Goal: Task Accomplishment & Management: Manage account settings

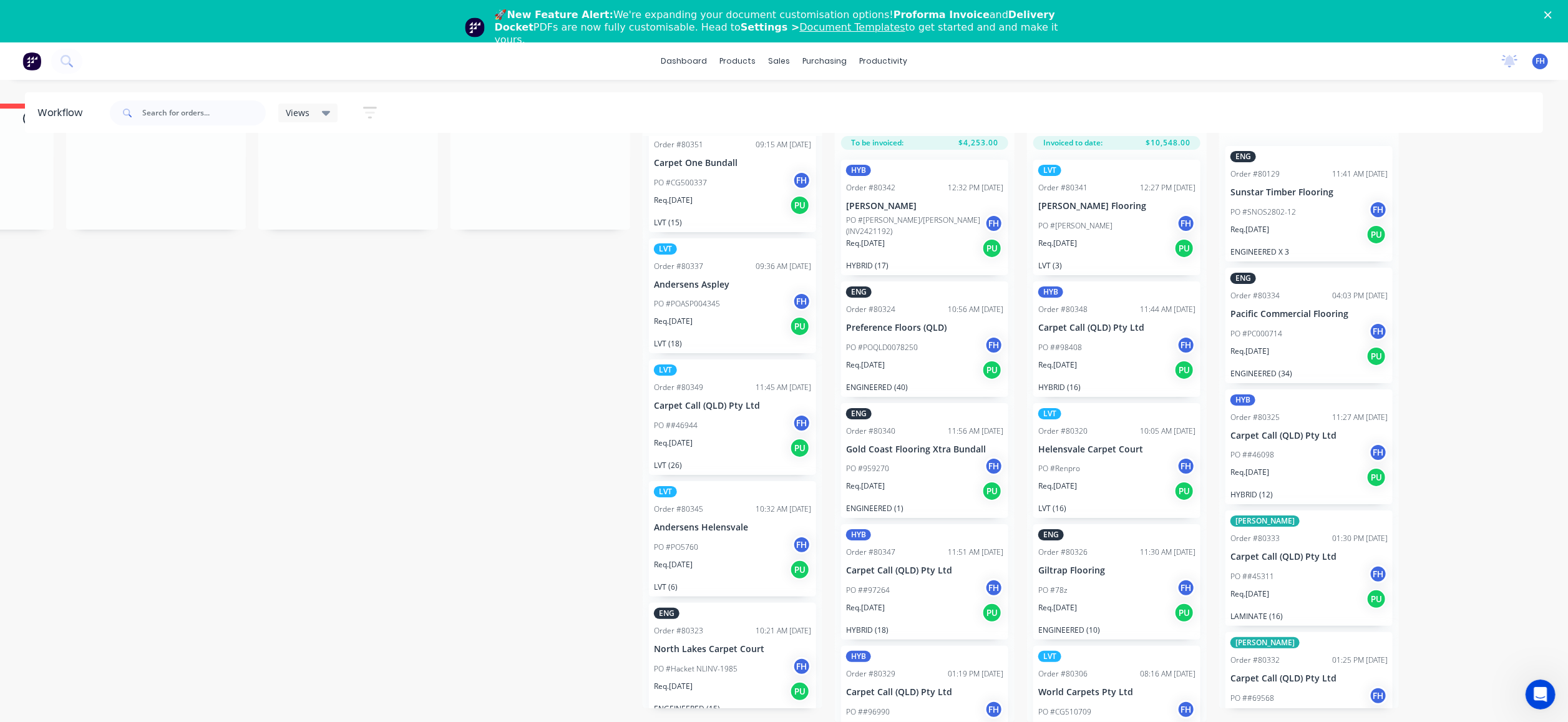
scroll to position [125, 0]
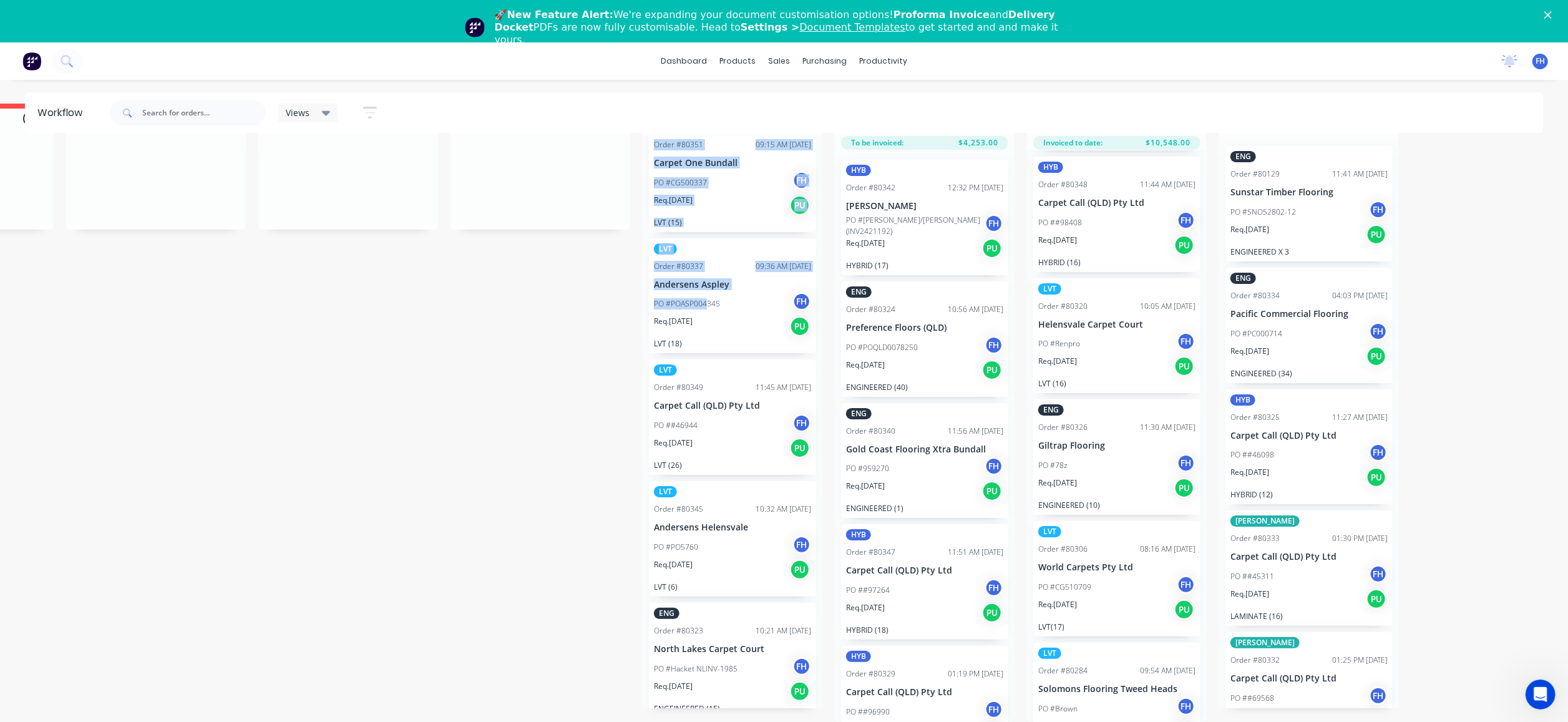
drag, startPoint x: 399, startPoint y: 335, endPoint x: 708, endPoint y: 275, distance: 314.8
click at [708, 275] on div "Submitted 8 Summaries Total order value Invoiced to date To be invoiced ENG Ord…" at bounding box center [585, 412] width 2262 height 619
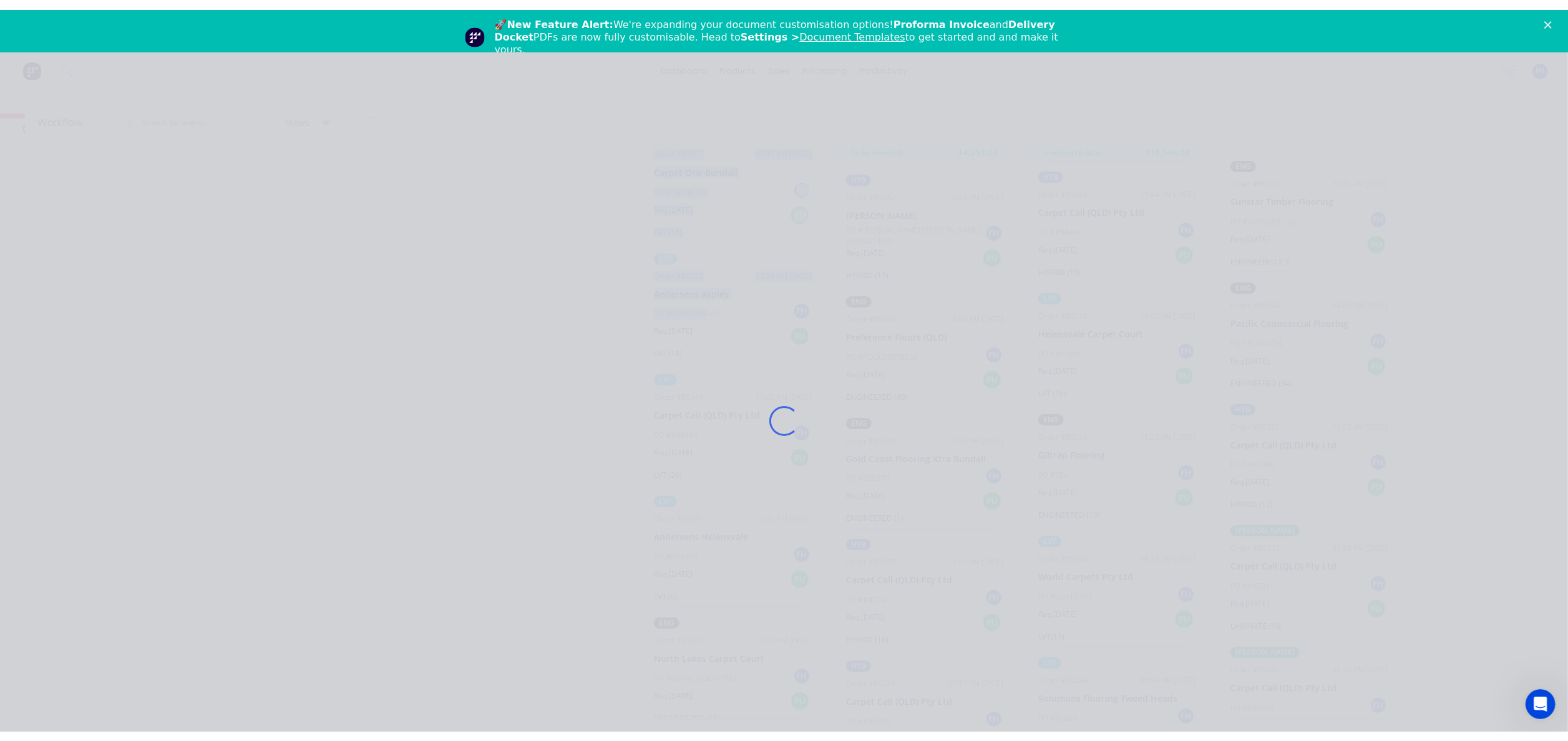
scroll to position [42, 0]
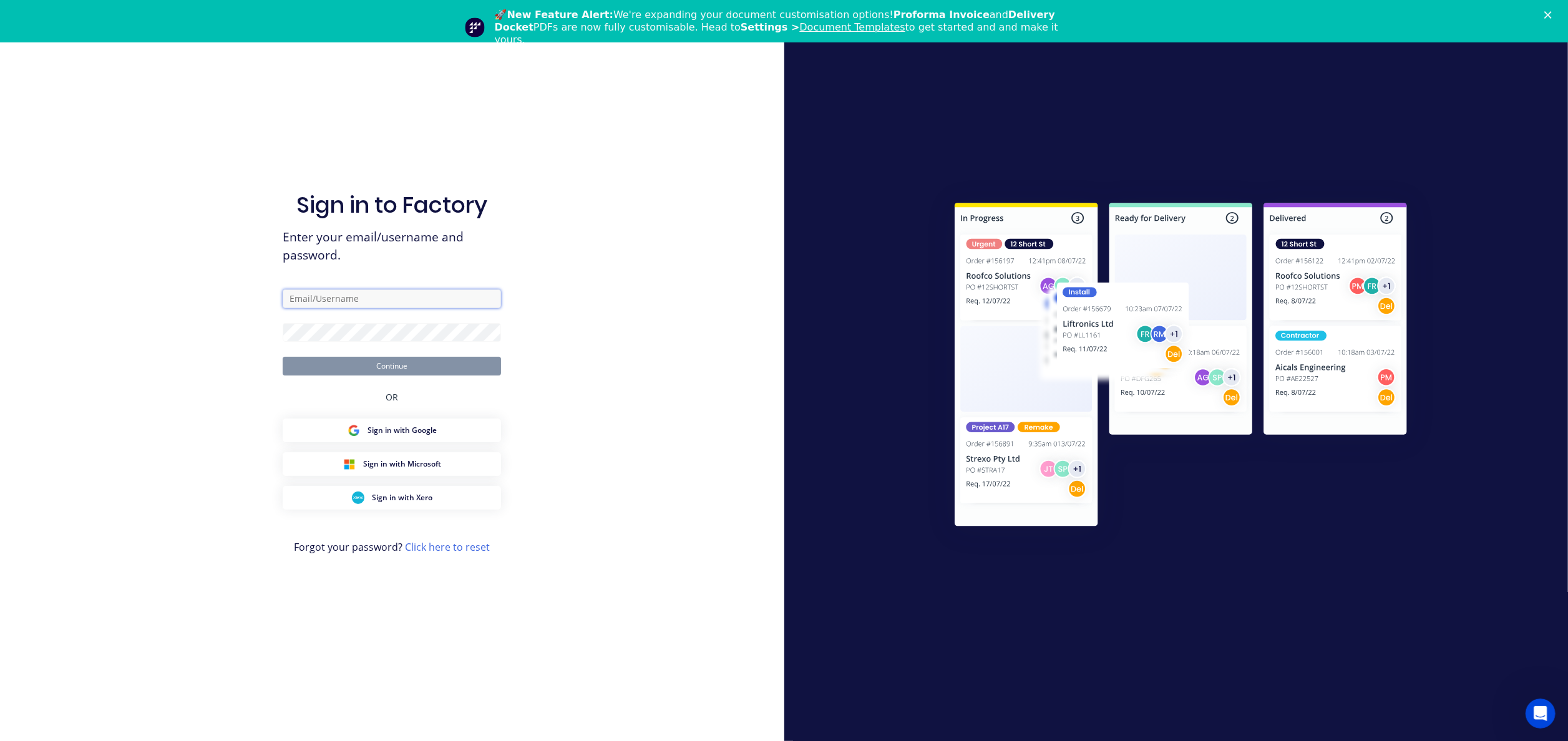
type input "[EMAIL_ADDRESS][DOMAIN_NAME]"
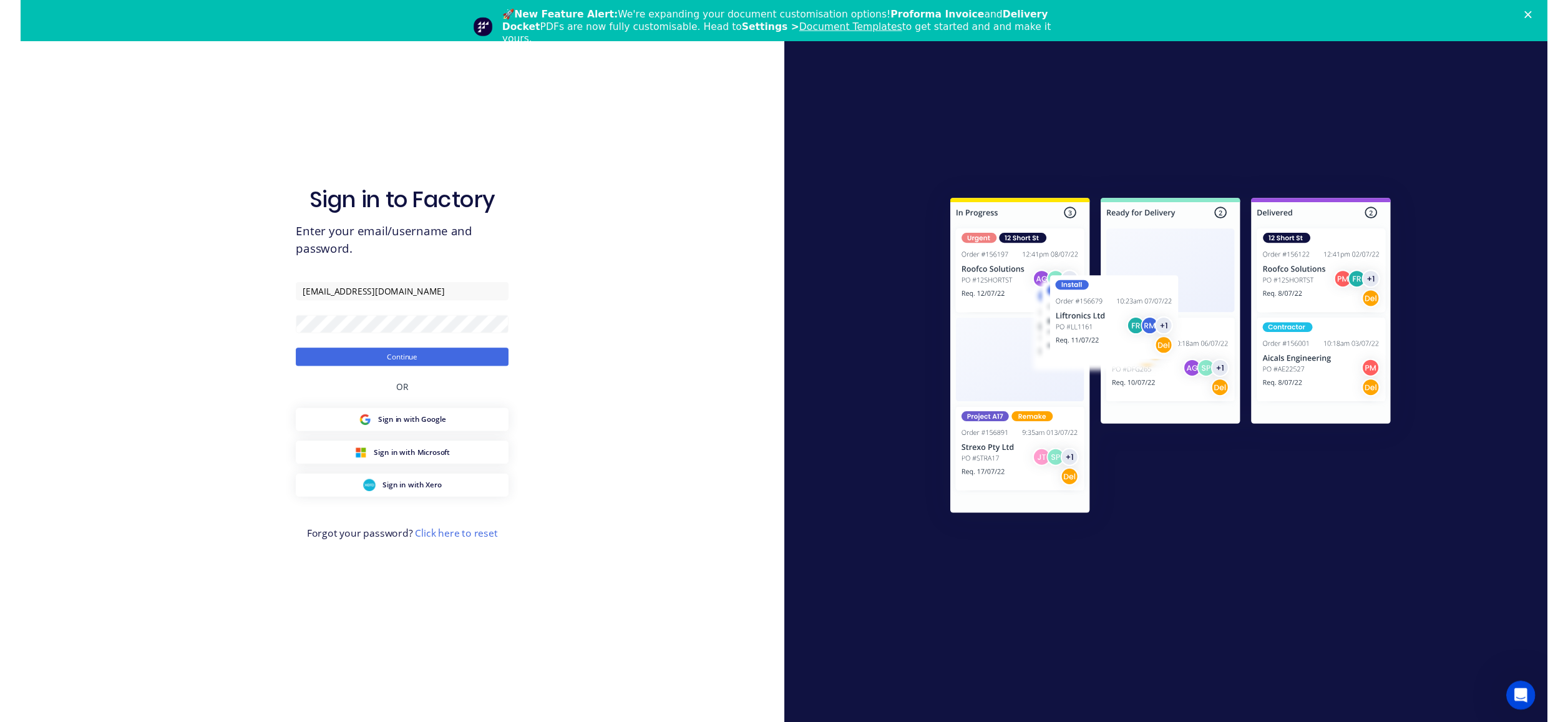
scroll to position [0, 0]
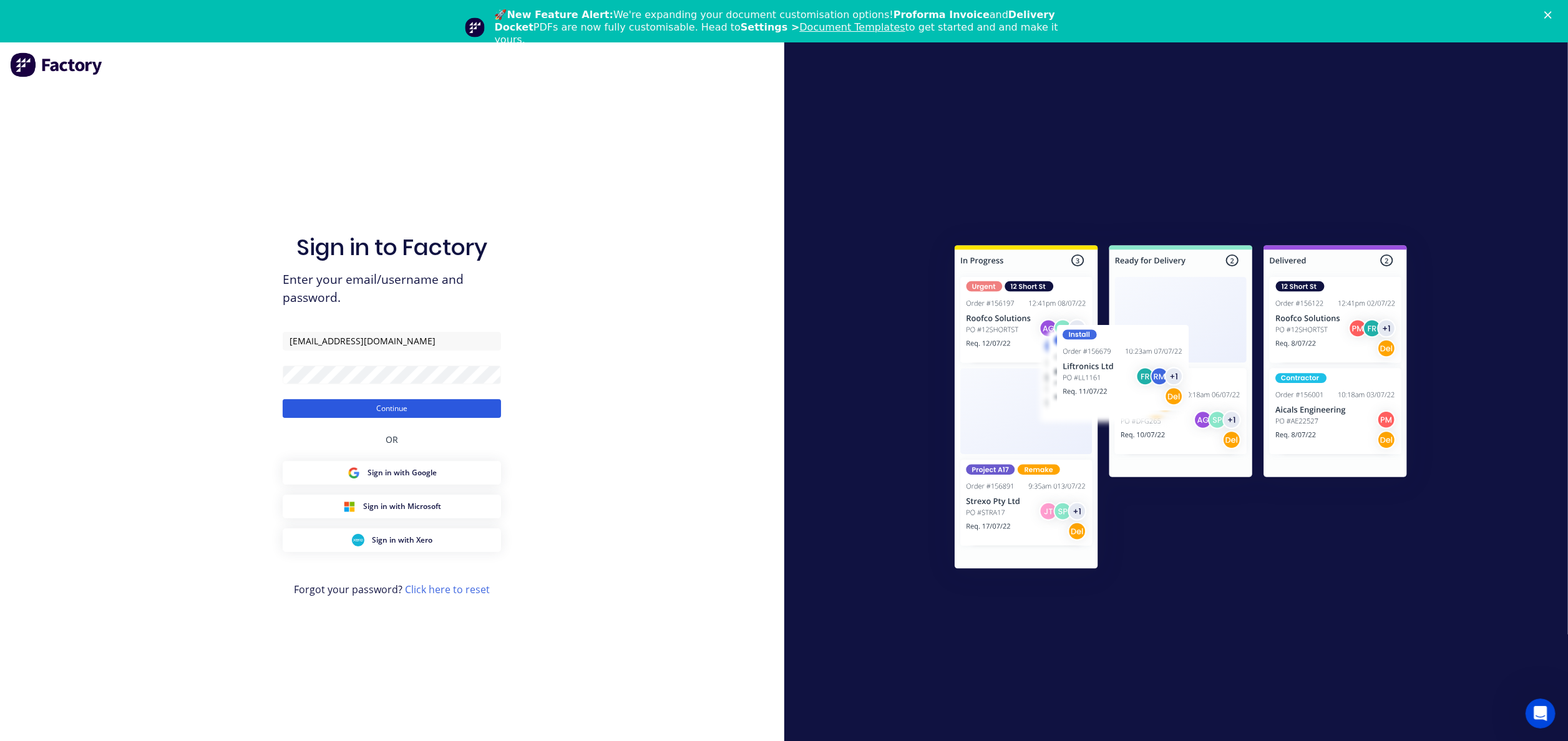
click at [420, 407] on button "Continue" at bounding box center [392, 408] width 218 height 19
